Goal: Information Seeking & Learning: Learn about a topic

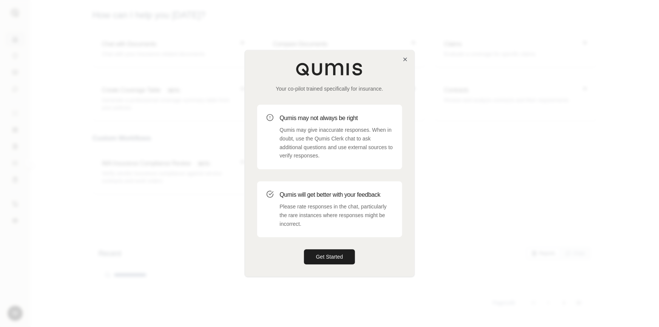
drag, startPoint x: 319, startPoint y: 257, endPoint x: 388, endPoint y: 246, distance: 70.4
click at [319, 257] on button "Get Started" at bounding box center [329, 257] width 51 height 15
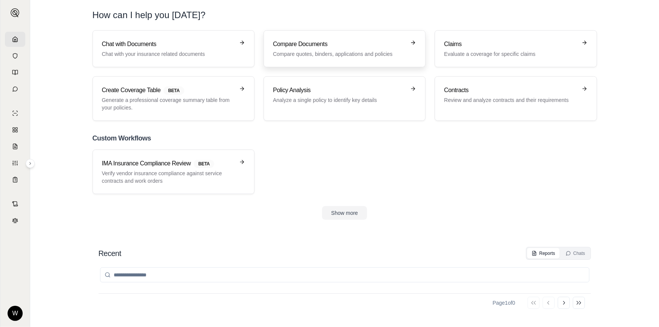
click at [316, 56] on p "Compare quotes, binders, applications and policies" at bounding box center [339, 54] width 133 height 8
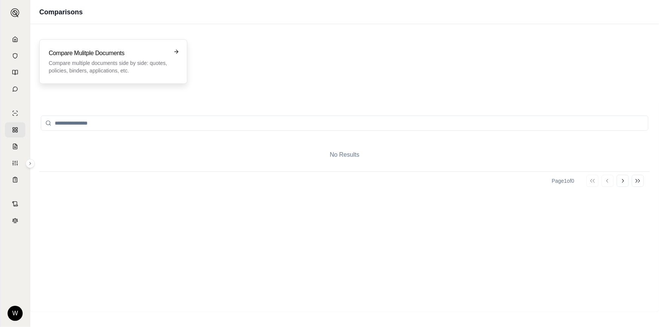
click at [126, 60] on p "Compare multiple documents side by side: quotes, policies, binders, application…" at bounding box center [108, 66] width 119 height 15
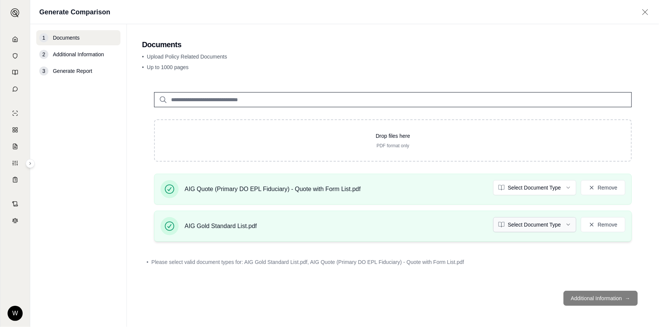
click at [552, 224] on html "W Generate Comparison 1 Documents 2 Additional Information 3 Generate Report Do…" at bounding box center [329, 163] width 659 height 327
click at [533, 187] on html "W Generate Comparison 1 Documents 2 Additional Information 3 Generate Report Do…" at bounding box center [329, 163] width 659 height 327
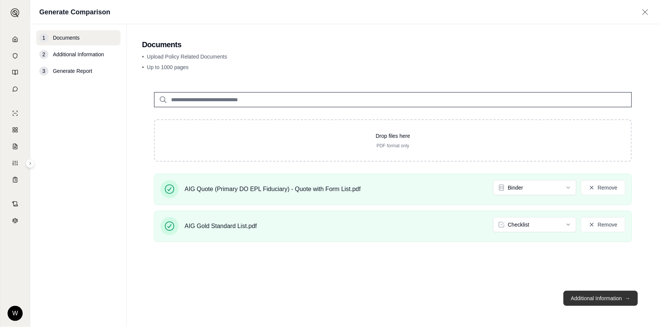
click at [609, 303] on button "Additional Information →" at bounding box center [601, 298] width 74 height 15
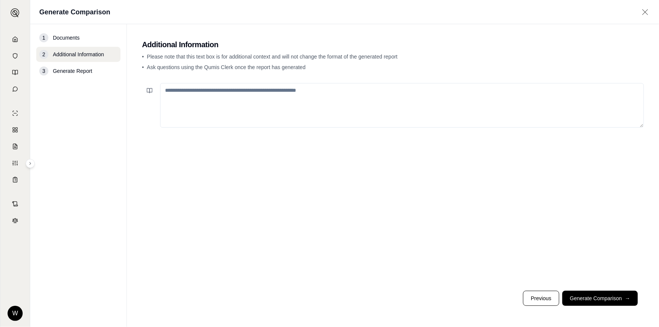
click at [266, 108] on textarea at bounding box center [402, 105] width 484 height 45
paste textarea "**********"
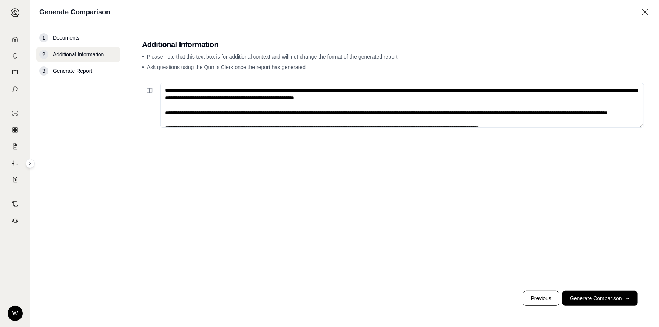
scroll to position [306, 0]
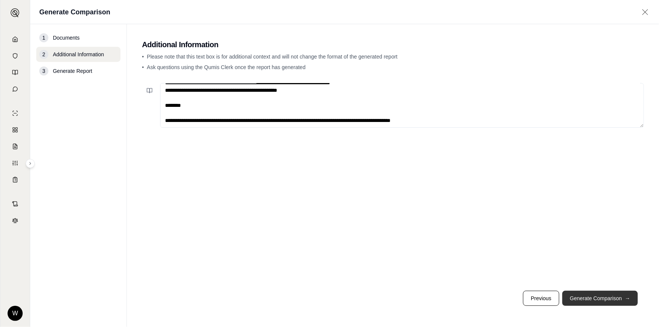
type textarea "**********"
click at [603, 295] on button "Generate Comparison →" at bounding box center [601, 298] width 76 height 15
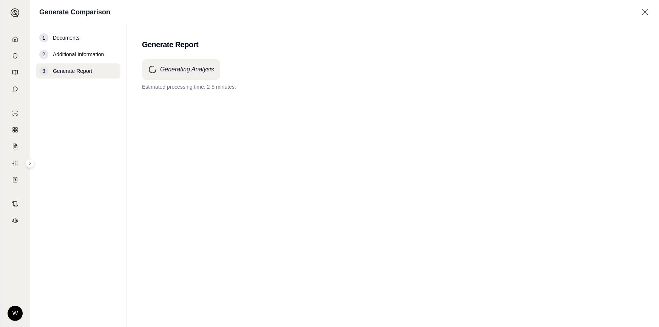
click at [210, 79] on div "Generating Analysis" at bounding box center [181, 69] width 78 height 21
click at [205, 71] on h4 "Generating Analysis" at bounding box center [187, 69] width 54 height 9
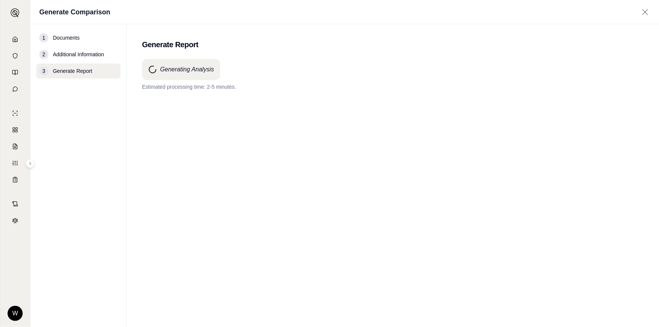
click at [215, 89] on p "Estimated processing time: 2-5 minutes." at bounding box center [393, 87] width 502 height 8
click at [326, 135] on div "Generating Analysis Estimated processing time: 2-5 minutes." at bounding box center [393, 179] width 502 height 241
click at [325, 135] on div "Generating Analysis Estimated processing time: 2-5 minutes." at bounding box center [393, 179] width 502 height 241
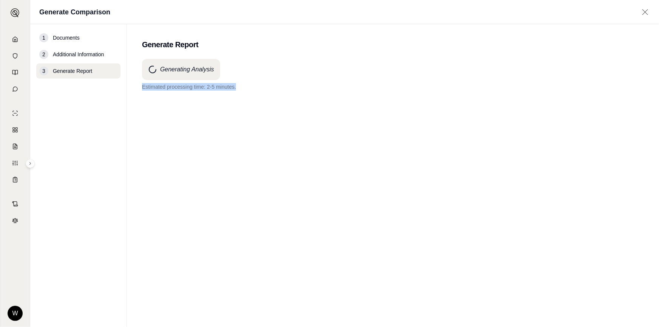
click at [182, 90] on p "Estimated processing time: 2-5 minutes." at bounding box center [393, 87] width 502 height 8
click at [301, 88] on p "Processing is taking longer than anticipated. Thank you for your patience." at bounding box center [393, 87] width 502 height 8
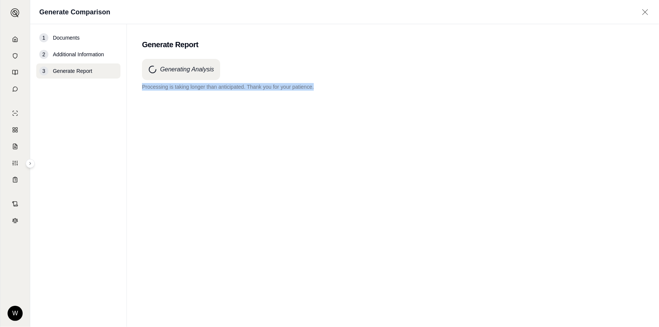
drag, startPoint x: 301, startPoint y: 88, endPoint x: 314, endPoint y: 88, distance: 12.5
click at [301, 88] on p "Processing is taking longer than anticipated. Thank you for your patience." at bounding box center [393, 87] width 502 height 8
click at [314, 88] on p "Processing is taking longer than anticipated. Thank you for your patience." at bounding box center [393, 87] width 502 height 8
click at [294, 139] on div "Generating Analysis Processing is taking longer than anticipated. Thank you for…" at bounding box center [393, 179] width 502 height 241
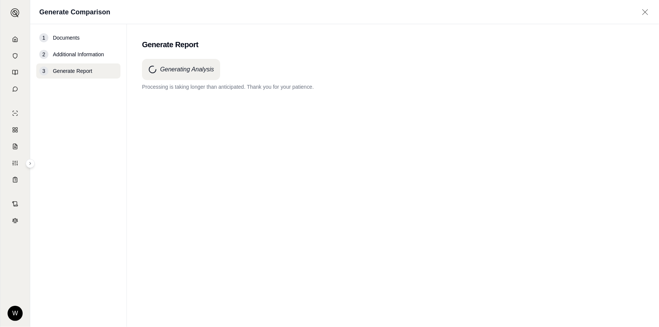
drag, startPoint x: 235, startPoint y: 107, endPoint x: 196, endPoint y: 57, distance: 63.0
click at [234, 105] on div "Generating Analysis Processing is taking longer than anticipated. Thank you for…" at bounding box center [393, 179] width 502 height 241
click at [190, 53] on main "Generate Report Generating Analysis Processing is taking longer than anticipate…" at bounding box center [393, 175] width 532 height 303
click at [186, 64] on div "Generating Analysis" at bounding box center [181, 69] width 78 height 21
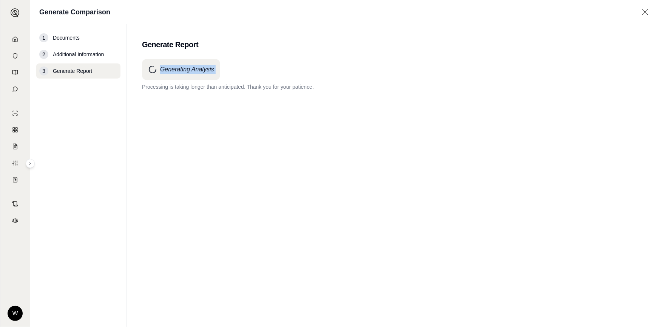
click at [186, 64] on div "Generating Analysis" at bounding box center [181, 69] width 78 height 21
click at [142, 47] on h2 "Generate Report" at bounding box center [393, 44] width 502 height 11
click at [65, 234] on nav "1 Documents 2 Additional Information 3 Generate Report" at bounding box center [78, 175] width 97 height 303
click at [61, 57] on span "Additional Information" at bounding box center [78, 55] width 51 height 8
click at [60, 42] on div "1 Documents" at bounding box center [78, 37] width 84 height 15
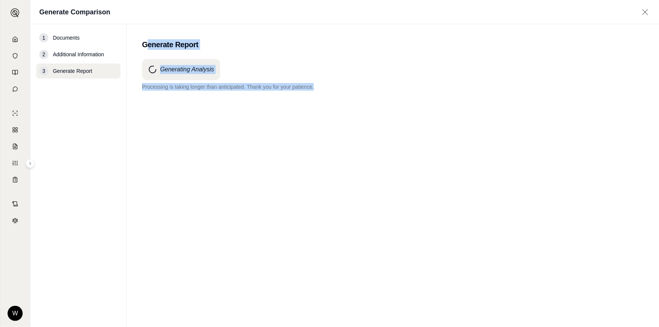
drag, startPoint x: 317, startPoint y: 83, endPoint x: 145, endPoint y: 43, distance: 176.7
click at [145, 43] on main "Generate Report Generating Analysis Processing is taking longer than anticipate…" at bounding box center [393, 175] width 532 height 303
click at [145, 43] on h2 "Generate Report" at bounding box center [393, 44] width 502 height 11
drag, startPoint x: 145, startPoint y: 43, endPoint x: 377, endPoint y: 96, distance: 238.0
click at [378, 97] on main "Generate Report Generating Analysis Processing is taking longer than anticipate…" at bounding box center [393, 175] width 532 height 303
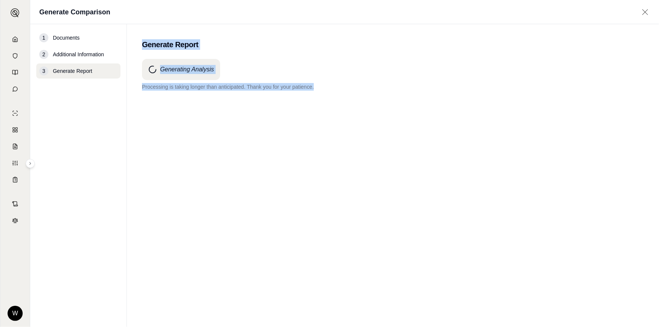
click at [376, 96] on div "Generating Analysis Processing is taking longer than anticipated. Thank you for…" at bounding box center [393, 179] width 502 height 241
drag, startPoint x: 376, startPoint y: 96, endPoint x: 139, endPoint y: 42, distance: 242.2
click at [139, 42] on main "Generate Report Generating Analysis Processing is taking longer than anticipate…" at bounding box center [393, 175] width 532 height 303
drag, startPoint x: 139, startPoint y: 42, endPoint x: 327, endPoint y: 90, distance: 194.1
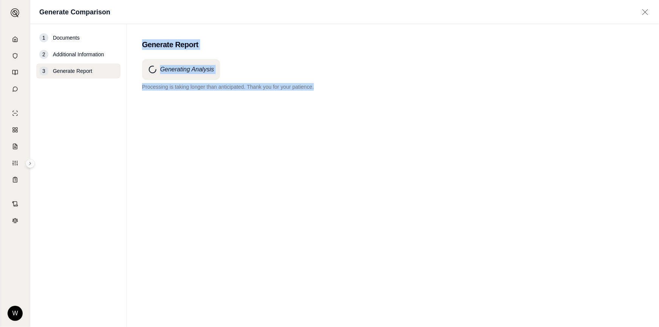
click at [327, 90] on main "Generate Report Generating Analysis Processing is taking longer than anticipate…" at bounding box center [393, 175] width 532 height 303
click at [327, 89] on p "Processing is taking longer than anticipated. Thank you for your patience." at bounding box center [393, 87] width 502 height 8
drag, startPoint x: 327, startPoint y: 89, endPoint x: 148, endPoint y: 45, distance: 184.5
click at [148, 45] on main "Generate Report Generating Analysis Processing is taking longer than anticipate…" at bounding box center [393, 175] width 532 height 303
click at [148, 45] on h2 "Generate Report" at bounding box center [393, 44] width 502 height 11
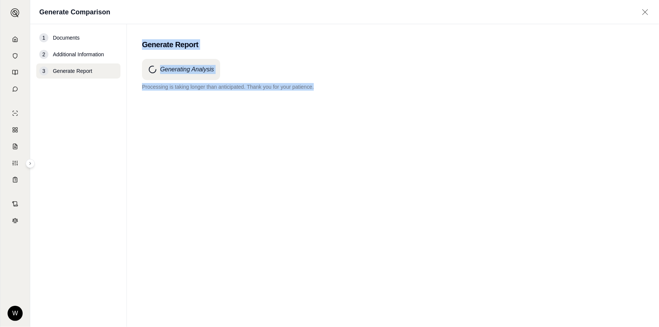
drag, startPoint x: 148, startPoint y: 45, endPoint x: 343, endPoint y: 87, distance: 199.0
click at [343, 87] on main "Generate Report Generating Analysis Processing is taking longer than anticipate…" at bounding box center [393, 175] width 532 height 303
click at [343, 87] on p "Processing is taking longer than anticipated. Thank you for your patience." at bounding box center [393, 87] width 502 height 8
drag, startPoint x: 343, startPoint y: 87, endPoint x: 142, endPoint y: 37, distance: 207.1
click at [142, 36] on main "Generate Report Generating Analysis Processing is taking longer than anticipate…" at bounding box center [393, 175] width 532 height 303
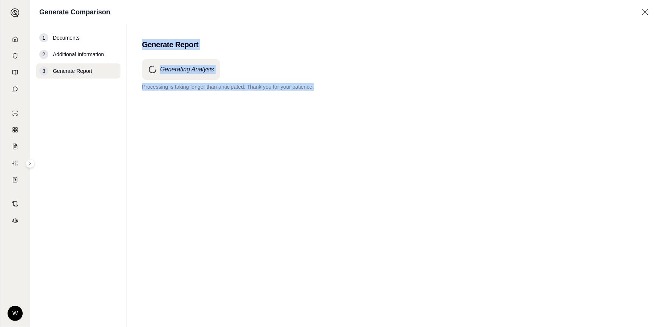
click at [141, 37] on main "Generate Report Generating Analysis Processing is taking longer than anticipate…" at bounding box center [393, 175] width 532 height 303
drag, startPoint x: 141, startPoint y: 37, endPoint x: 337, endPoint y: 96, distance: 204.3
click at [337, 96] on main "Generate Report Generating Analysis Processing is taking longer than anticipate…" at bounding box center [393, 175] width 532 height 303
click at [337, 96] on div "Generating Analysis Processing is taking longer than anticipated. Thank you for…" at bounding box center [393, 179] width 502 height 241
drag, startPoint x: 337, startPoint y: 96, endPoint x: 151, endPoint y: 42, distance: 193.6
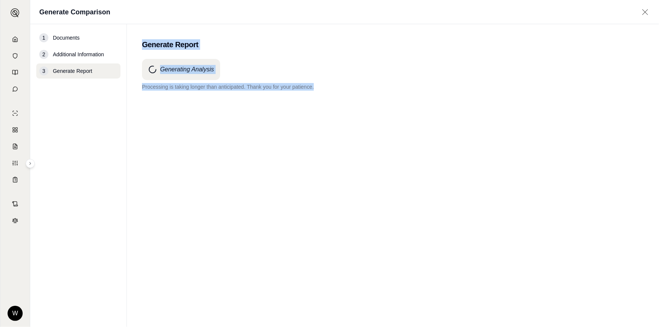
click at [151, 42] on main "Generate Report Generating Analysis Processing is taking longer than anticipate…" at bounding box center [393, 175] width 532 height 303
click at [151, 42] on h2 "Generate Report" at bounding box center [393, 44] width 502 height 11
drag, startPoint x: 151, startPoint y: 42, endPoint x: 336, endPoint y: 99, distance: 193.0
click at [336, 99] on main "Generate Report Generating Analysis Processing is taking longer than anticipate…" at bounding box center [393, 175] width 532 height 303
click at [341, 100] on div "Generating Analysis Processing is taking longer than anticipated. Thank you for…" at bounding box center [393, 179] width 502 height 241
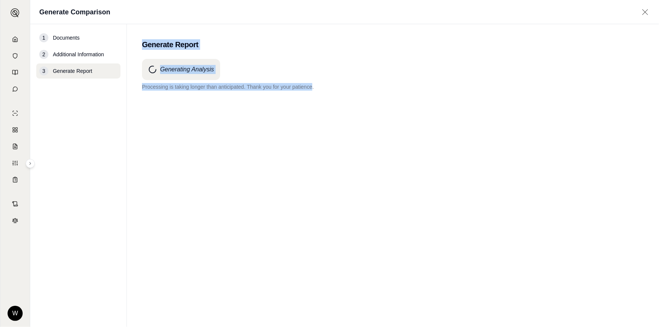
drag, startPoint x: 341, startPoint y: 100, endPoint x: 293, endPoint y: 90, distance: 49.1
click at [293, 90] on div "Generating Analysis Processing is taking longer than anticipated. Thank you for…" at bounding box center [393, 179] width 502 height 241
click at [293, 90] on p "Processing is taking longer than anticipated. Thank you for your patience." at bounding box center [393, 87] width 502 height 8
drag, startPoint x: 326, startPoint y: 89, endPoint x: 155, endPoint y: 45, distance: 177.1
click at [155, 45] on main "Generate Report Generating Analysis Processing is taking longer than anticipate…" at bounding box center [393, 175] width 532 height 303
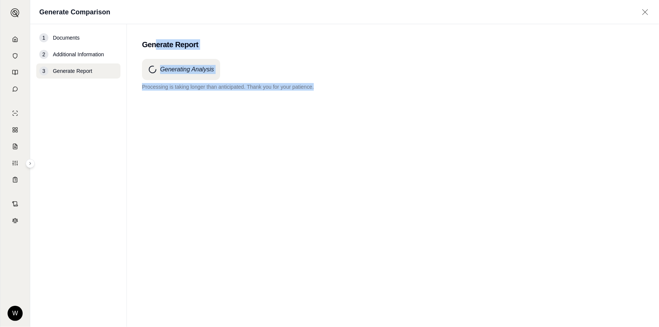
click at [155, 45] on h2 "Generate Report" at bounding box center [393, 44] width 502 height 11
drag, startPoint x: 154, startPoint y: 45, endPoint x: 324, endPoint y: 94, distance: 177.4
click at [324, 96] on main "Generate Report Generating Analysis Processing is taking longer than anticipate…" at bounding box center [393, 175] width 532 height 303
click at [324, 94] on div "Generating Analysis Processing is taking longer than anticipated. Thank you for…" at bounding box center [393, 179] width 502 height 241
drag, startPoint x: 324, startPoint y: 94, endPoint x: 139, endPoint y: 40, distance: 192.5
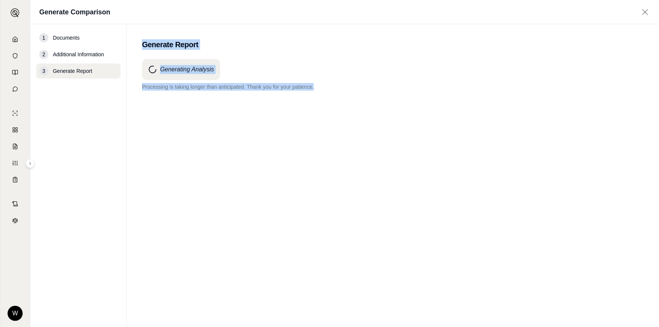
click at [139, 40] on main "Generate Report Generating Analysis Processing is taking longer than anticipate…" at bounding box center [393, 175] width 532 height 303
drag, startPoint x: 139, startPoint y: 40, endPoint x: 327, endPoint y: 104, distance: 198.3
click at [327, 104] on main "Generate Report Generating Analysis Processing is taking longer than anticipate…" at bounding box center [393, 175] width 532 height 303
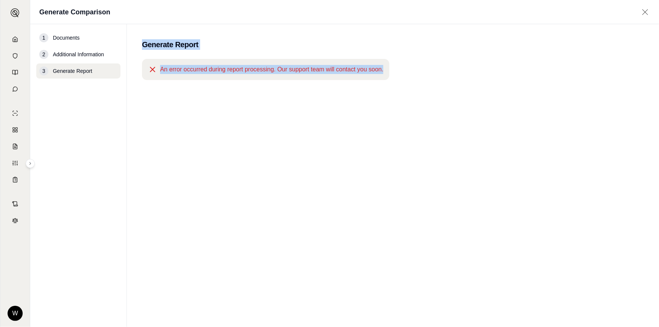
click at [272, 125] on div "An error occurred during report processing. Our support team will contact you s…" at bounding box center [393, 179] width 502 height 241
click at [280, 81] on div "An error occurred during report processing. Our support team will contact you s…" at bounding box center [393, 179] width 502 height 241
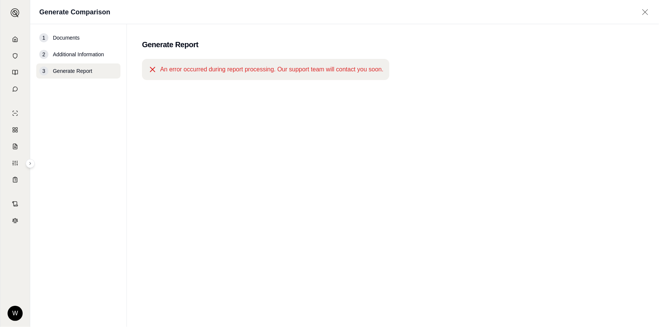
click at [281, 69] on span "An error occurred during report processing. Our support team will contact you s…" at bounding box center [271, 69] width 223 height 9
click at [254, 71] on span "An error occurred during report processing. Our support team will contact you s…" at bounding box center [271, 69] width 223 height 9
click at [63, 45] on div "1 Documents" at bounding box center [78, 37] width 84 height 15
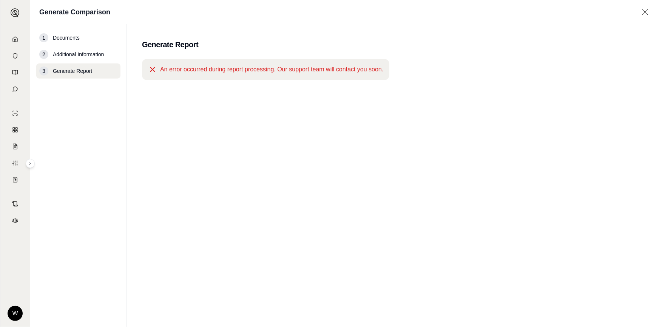
click at [643, 12] on icon at bounding box center [645, 12] width 9 height 8
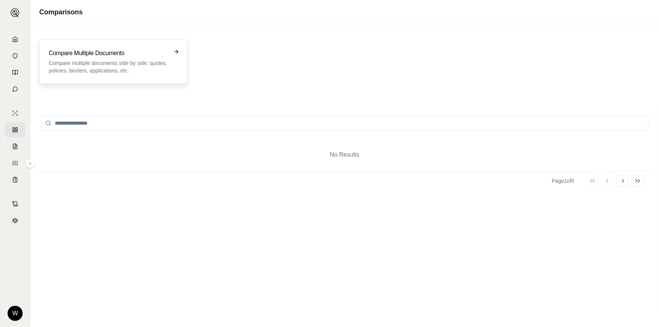
click at [113, 72] on p "Compare multiple documents side by side: quotes, policies, binders, application…" at bounding box center [108, 66] width 119 height 15
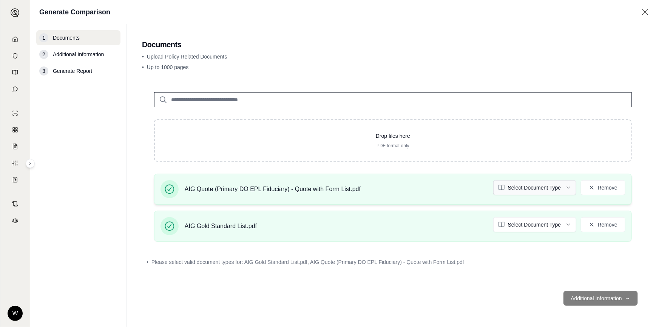
click at [532, 189] on html "W Generate Comparison 1 Documents 2 Additional Information 3 Generate Report Do…" at bounding box center [329, 163] width 659 height 327
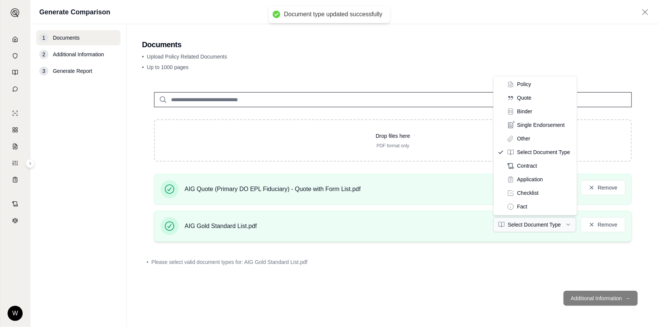
click at [547, 227] on html "Document type updated successfully W Generate Comparison 1 Documents 2 Addition…" at bounding box center [329, 163] width 659 height 327
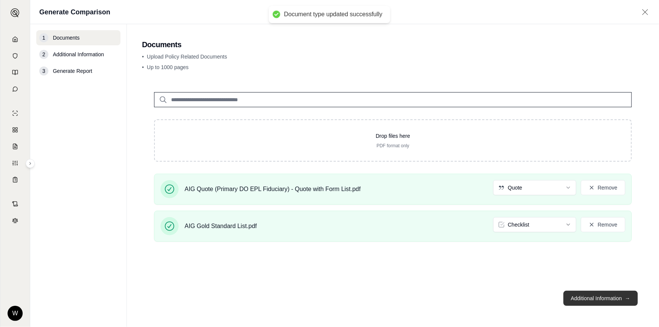
click at [603, 301] on button "Additional Information →" at bounding box center [601, 298] width 74 height 15
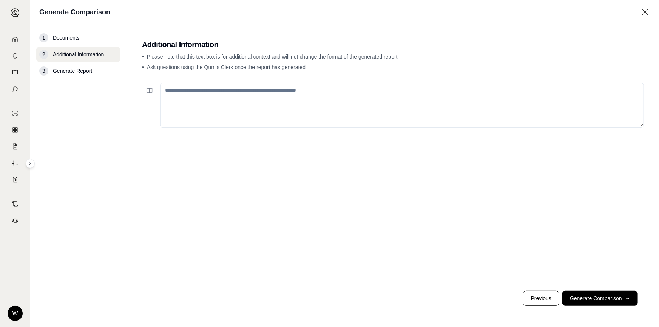
click at [303, 113] on textarea at bounding box center [402, 105] width 484 height 45
paste textarea "**********"
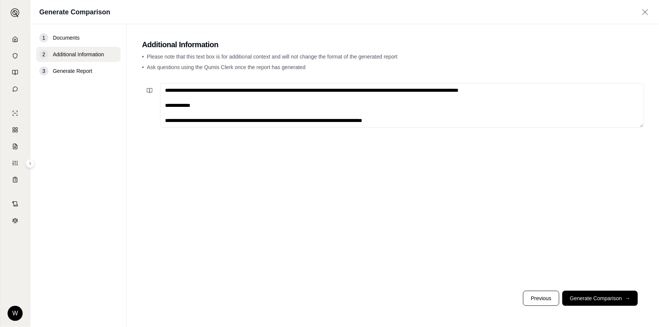
scroll to position [3, 0]
click at [430, 122] on textarea "**********" at bounding box center [402, 105] width 484 height 45
drag, startPoint x: 273, startPoint y: 108, endPoint x: 280, endPoint y: 111, distance: 7.9
click at [273, 108] on textarea "**********" at bounding box center [402, 105] width 484 height 45
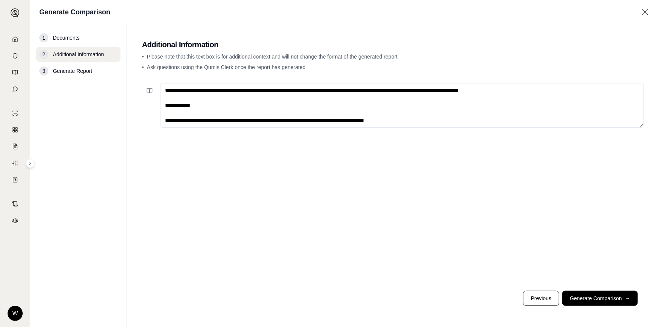
click at [443, 109] on textarea "**********" at bounding box center [402, 105] width 484 height 45
drag, startPoint x: 433, startPoint y: 111, endPoint x: 141, endPoint y: 91, distance: 292.4
click at [141, 91] on main "**********" at bounding box center [393, 175] width 532 height 303
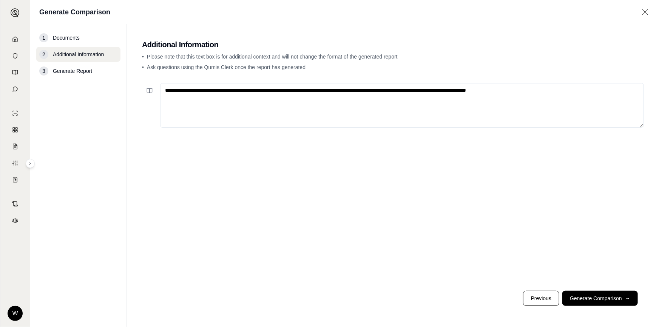
scroll to position [0, 0]
click at [288, 113] on textarea "**********" at bounding box center [402, 105] width 484 height 45
drag, startPoint x: 340, startPoint y: 100, endPoint x: 356, endPoint y: 101, distance: 16.3
click at [348, 101] on textarea "**********" at bounding box center [402, 105] width 484 height 45
drag, startPoint x: 385, startPoint y: 99, endPoint x: 391, endPoint y: 100, distance: 6.1
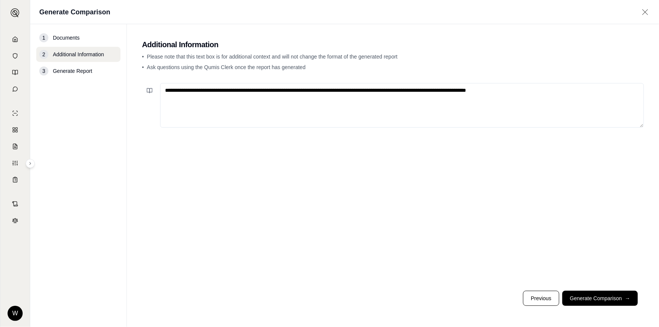
click at [386, 100] on textarea "**********" at bounding box center [402, 105] width 484 height 45
click at [546, 101] on textarea "**********" at bounding box center [402, 105] width 484 height 45
click at [550, 96] on textarea "**********" at bounding box center [402, 105] width 484 height 45
click at [552, 93] on textarea "**********" at bounding box center [402, 105] width 484 height 45
click at [455, 90] on textarea "**********" at bounding box center [402, 105] width 484 height 45
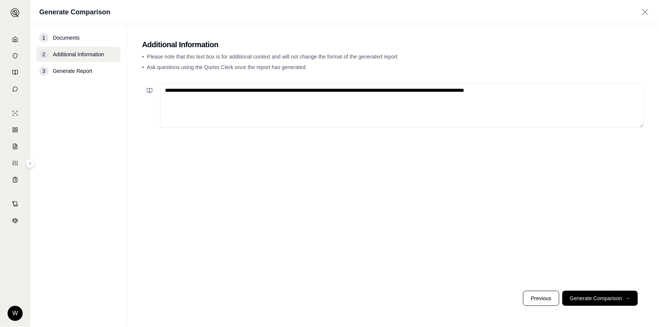
click at [455, 90] on textarea "**********" at bounding box center [402, 105] width 484 height 45
click at [572, 94] on textarea "**********" at bounding box center [402, 105] width 484 height 45
click at [497, 105] on textarea "**********" at bounding box center [402, 105] width 484 height 45
paste textarea "**********"
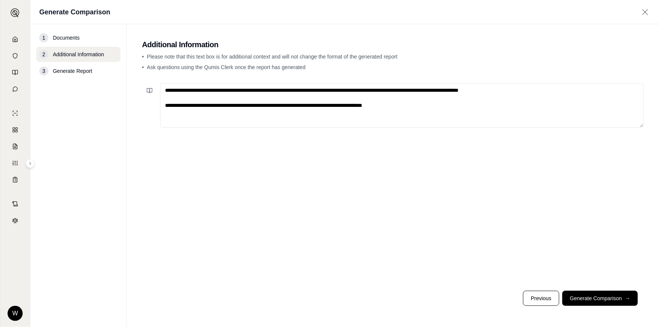
click at [419, 110] on textarea "**********" at bounding box center [402, 105] width 484 height 45
paste textarea "**********"
drag, startPoint x: 457, startPoint y: 114, endPoint x: 461, endPoint y: 118, distance: 5.1
click at [457, 114] on textarea "**********" at bounding box center [402, 105] width 484 height 45
paste textarea "**********"
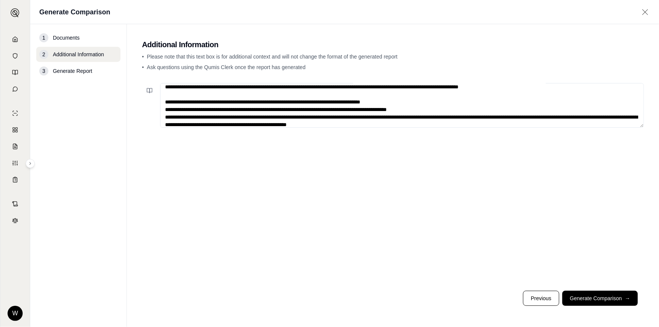
scroll to position [8, 0]
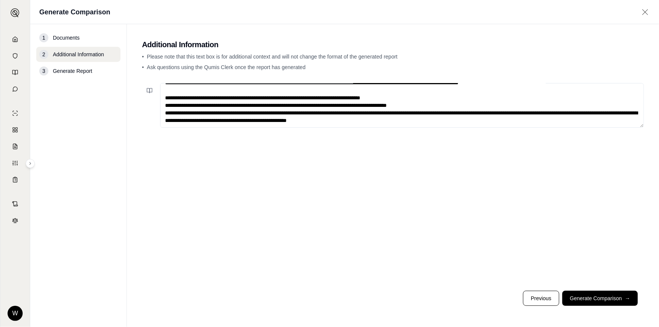
drag, startPoint x: 226, startPoint y: 122, endPoint x: 378, endPoint y: 120, distance: 151.9
click at [378, 120] on textarea "**********" at bounding box center [402, 105] width 484 height 45
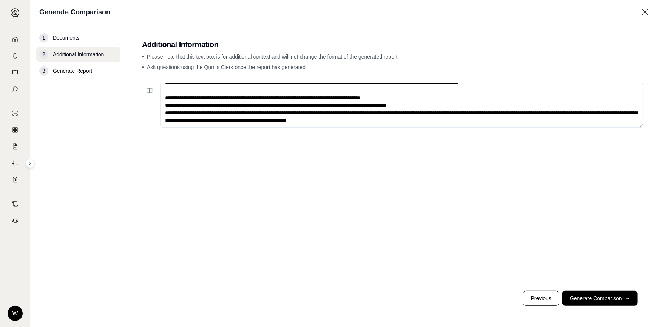
click at [405, 122] on textarea "**********" at bounding box center [402, 105] width 484 height 45
click at [416, 121] on textarea "**********" at bounding box center [402, 105] width 484 height 45
type textarea "**********"
click at [588, 294] on button "Generate Comparison →" at bounding box center [601, 298] width 76 height 15
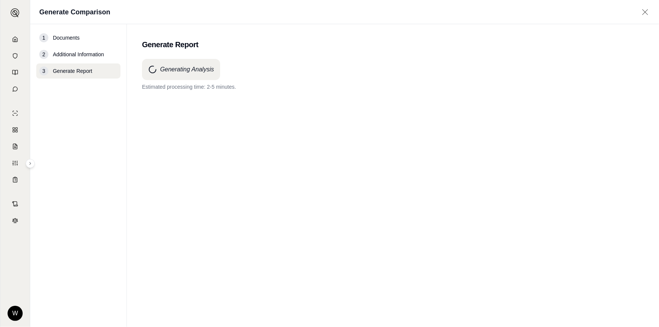
drag, startPoint x: 525, startPoint y: 93, endPoint x: 555, endPoint y: 104, distance: 31.4
click at [525, 93] on div "Generating Analysis Estimated processing time: 2-5 minutes." at bounding box center [393, 179] width 502 height 241
drag, startPoint x: 379, startPoint y: 173, endPoint x: 618, endPoint y: 183, distance: 238.6
click at [380, 173] on div "Generating Analysis Estimated processing time: 2-5 minutes." at bounding box center [393, 179] width 502 height 241
drag, startPoint x: 400, startPoint y: 144, endPoint x: 393, endPoint y: 128, distance: 17.1
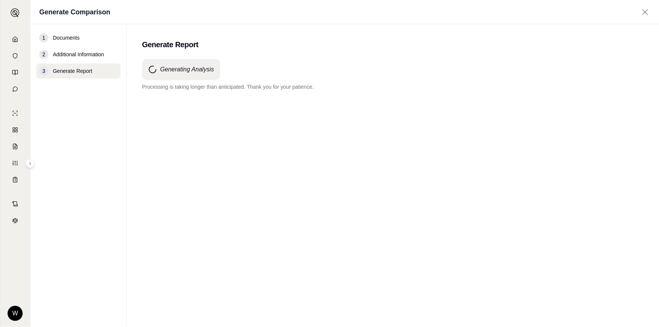
click at [400, 144] on div "Generating Analysis Processing is taking longer than anticipated. Thank you for…" at bounding box center [393, 179] width 502 height 241
click at [391, 126] on div "Generating Analysis Processing is taking longer than anticipated. Thank you for…" at bounding box center [393, 179] width 502 height 241
click at [387, 116] on div "Generating Analysis Processing is taking longer than anticipated. Thank you for…" at bounding box center [393, 179] width 502 height 241
click at [648, 11] on icon at bounding box center [645, 12] width 9 height 8
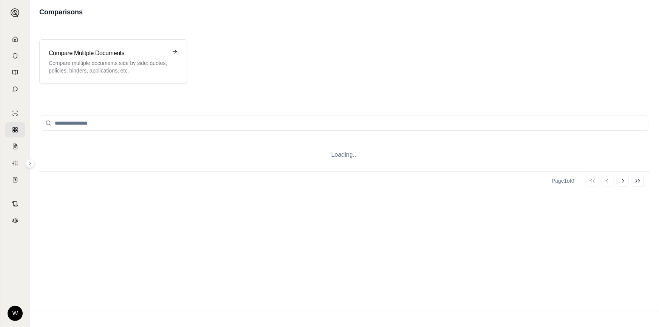
click at [648, 14] on div "Comparisons" at bounding box center [344, 12] width 629 height 24
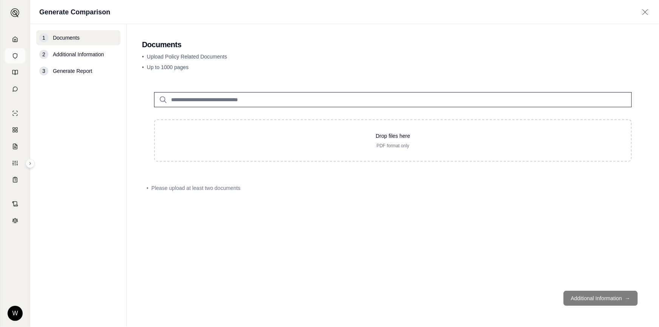
click at [14, 52] on link at bounding box center [15, 55] width 20 height 15
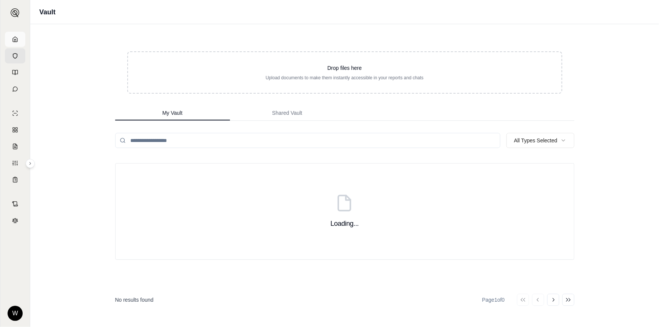
click at [14, 40] on icon at bounding box center [15, 39] width 6 height 6
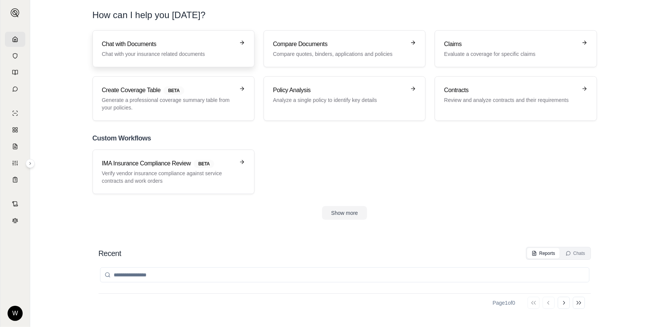
click at [154, 58] on link "Chat with Documents Chat with your insurance related documents" at bounding box center [174, 48] width 162 height 37
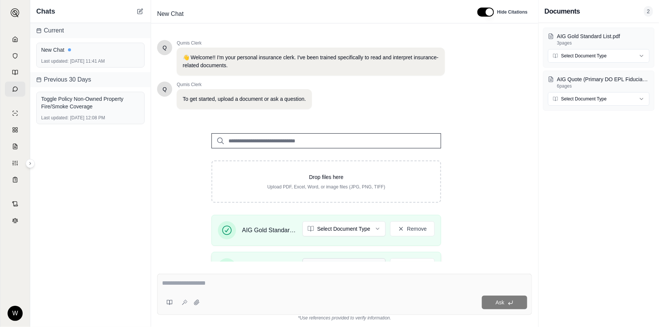
scroll to position [68, 0]
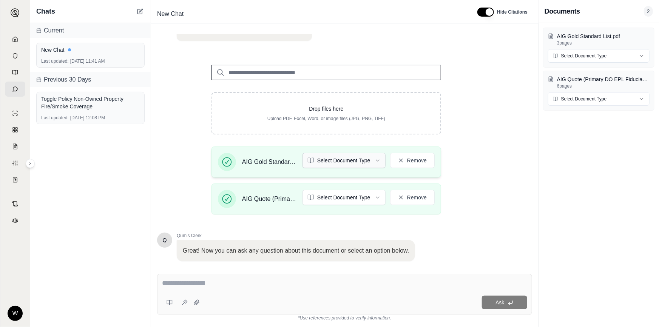
click at [346, 161] on html "W Chats Current New Chat Last updated: [DATE] 11:41 AM Previous 30 Days Toggle …" at bounding box center [329, 163] width 659 height 327
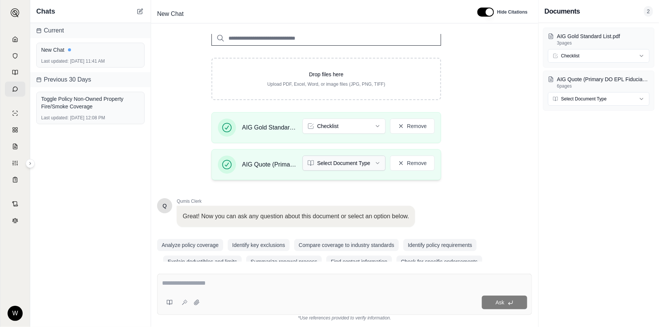
click at [366, 162] on html "W Chats Current New Chat Last updated: [DATE] 11:41 AM Previous 30 Days Toggle …" at bounding box center [329, 163] width 659 height 327
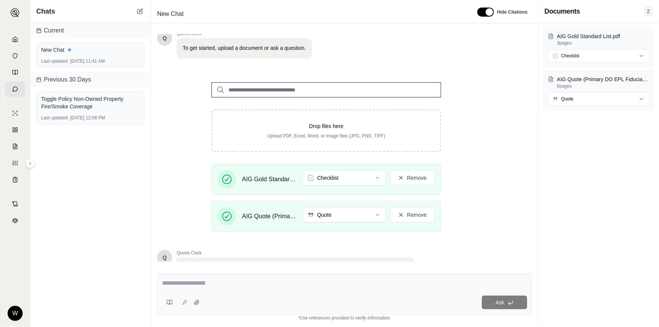
scroll to position [117, 0]
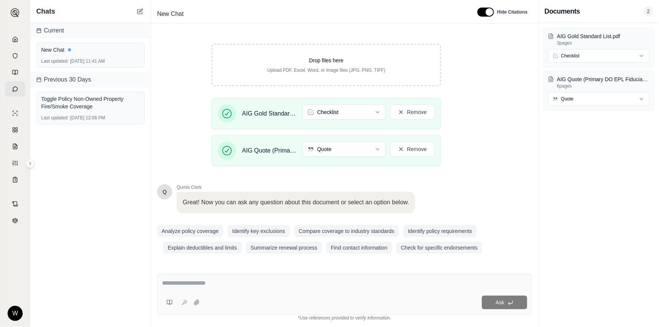
click at [389, 285] on textarea at bounding box center [344, 283] width 365 height 9
paste textarea "**********"
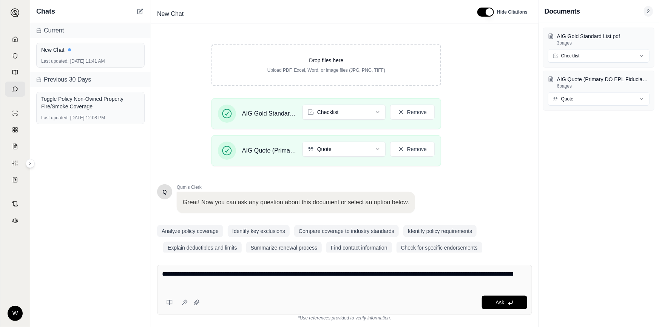
drag, startPoint x: 238, startPoint y: 289, endPoint x: 146, endPoint y: 268, distance: 94.6
click at [147, 268] on div "Chats Current New Chat Last updated: [DATE] 11:41 AM Previous 30 Days Toggle Po…" at bounding box center [344, 163] width 629 height 327
copy div "New Chat Hide Citations Q Qumis Clerk 👋 Welcome!! I'm your personal insurance c…"
click at [271, 288] on div "**********" at bounding box center [345, 280] width 366 height 21
drag, startPoint x: 272, startPoint y: 288, endPoint x: 133, endPoint y: 272, distance: 139.9
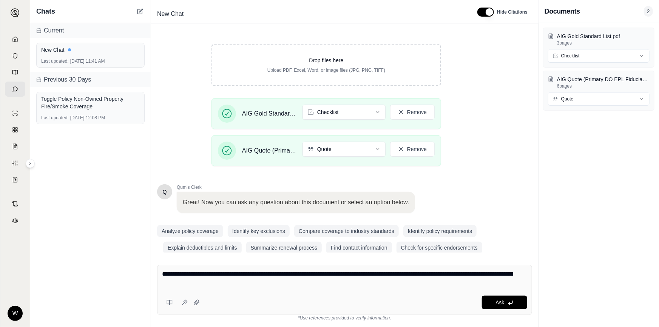
click at [133, 272] on div "Chats Current New Chat Last updated: [DATE] 11:41 AM Previous 30 Days Toggle Po…" at bounding box center [344, 163] width 629 height 327
paste textarea "**********"
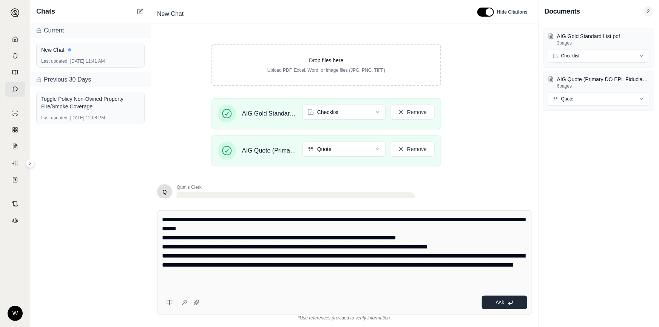
type textarea "**********"
click at [495, 307] on button "Ask" at bounding box center [504, 303] width 45 height 14
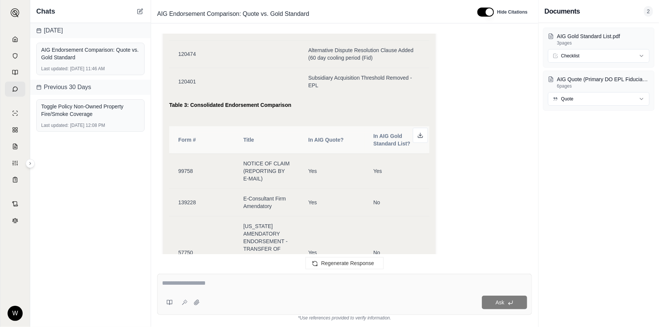
scroll to position [3915, 0]
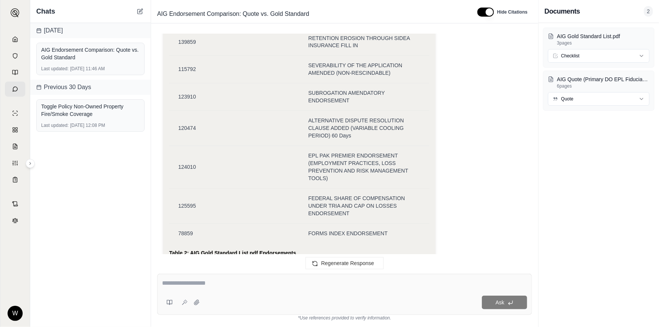
scroll to position [2266, 0]
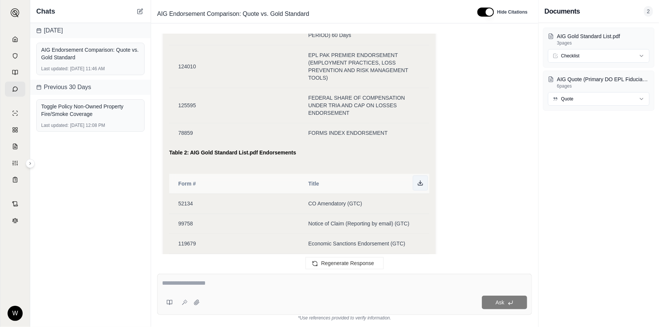
click at [419, 182] on icon at bounding box center [421, 183] width 6 height 6
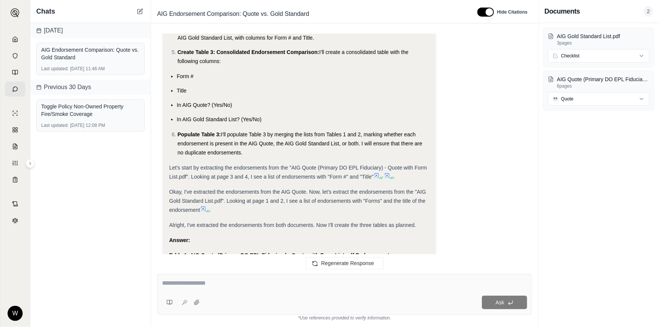
scroll to position [342, 0]
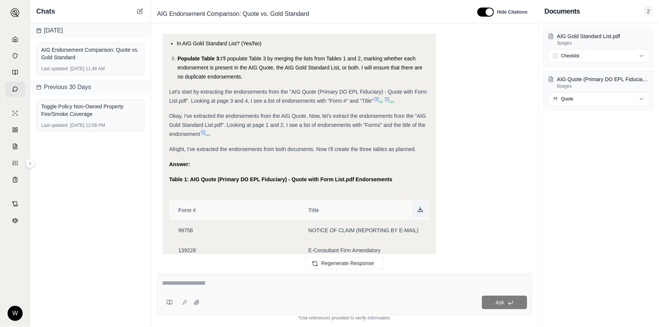
click at [418, 210] on icon at bounding box center [421, 210] width 6 height 6
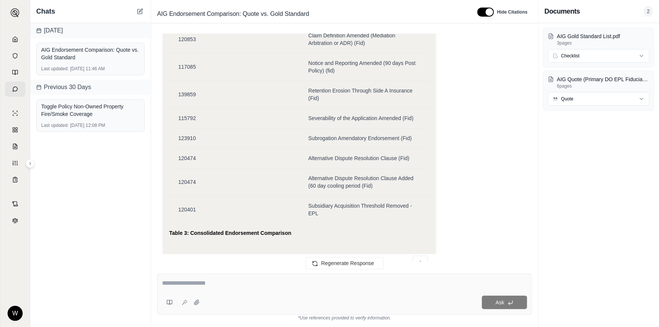
scroll to position [3812, 0]
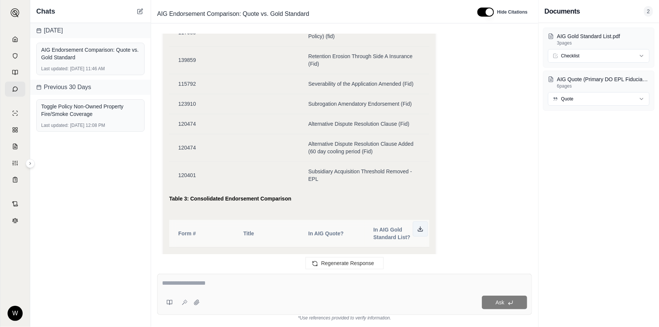
click at [419, 226] on icon at bounding box center [421, 229] width 6 height 6
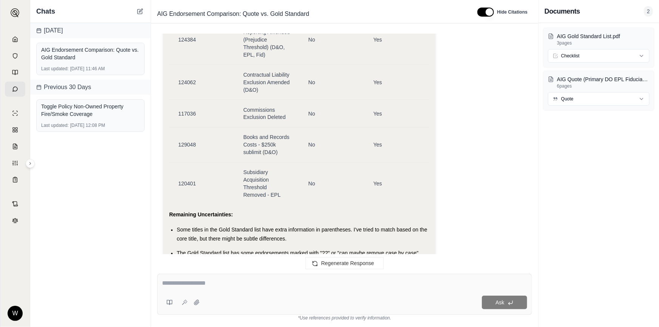
scroll to position [7934, 0]
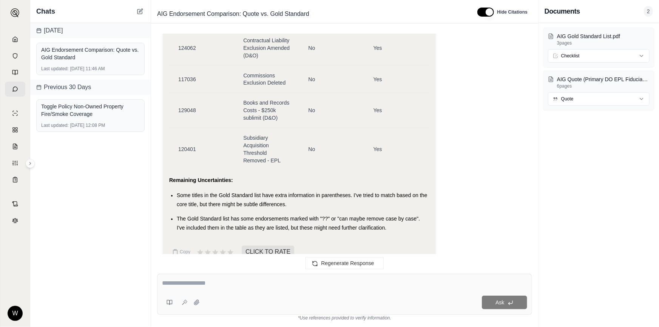
drag, startPoint x: 353, startPoint y: 207, endPoint x: 369, endPoint y: 209, distance: 16.4
click at [353, 215] on li "The Gold Standard list has some endorsements marked with "??" or "can maybe rem…" at bounding box center [303, 224] width 253 height 18
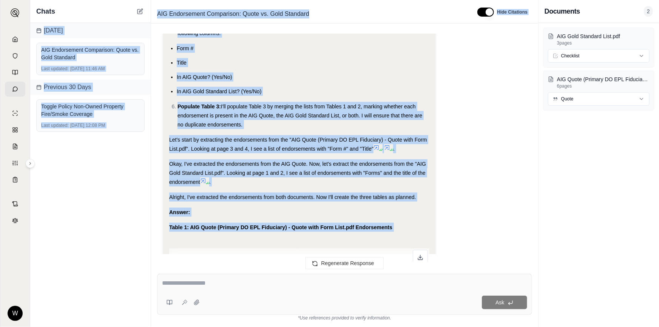
scroll to position [0, 0]
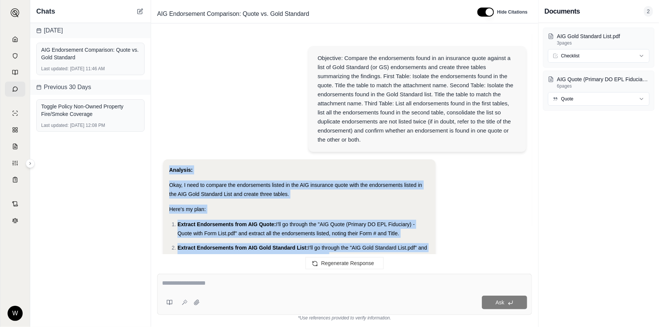
drag, startPoint x: 389, startPoint y: 213, endPoint x: 170, endPoint y: 168, distance: 223.4
copy div "Analysis: Okay, I need to compare the endorsements listed in the AIG insurance …"
drag, startPoint x: 482, startPoint y: 129, endPoint x: 380, endPoint y: 132, distance: 102.1
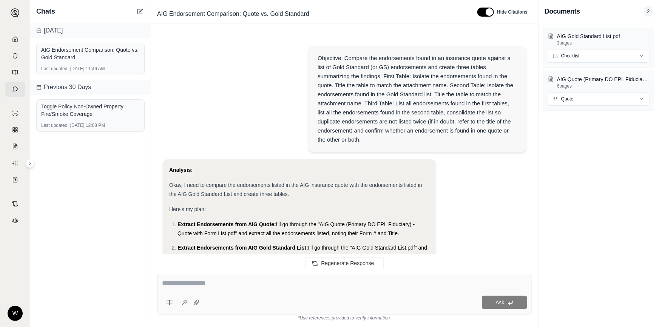
drag, startPoint x: 431, startPoint y: 173, endPoint x: 407, endPoint y: 56, distance: 119.2
click at [410, 63] on div "Objective: Compare the endorsements found in an insurance quote against a list …" at bounding box center [418, 98] width 200 height 91
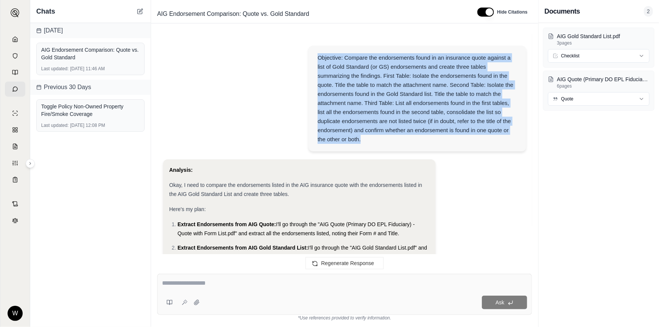
drag, startPoint x: 317, startPoint y: 56, endPoint x: 365, endPoint y: 143, distance: 99.6
click at [365, 143] on div "Objective: Compare the endorsements found in an insurance quote against a list …" at bounding box center [418, 99] width 218 height 106
copy div "Objective: Compare the endorsements found in an insurance quote against a list …"
